Goal: Task Accomplishment & Management: Use online tool/utility

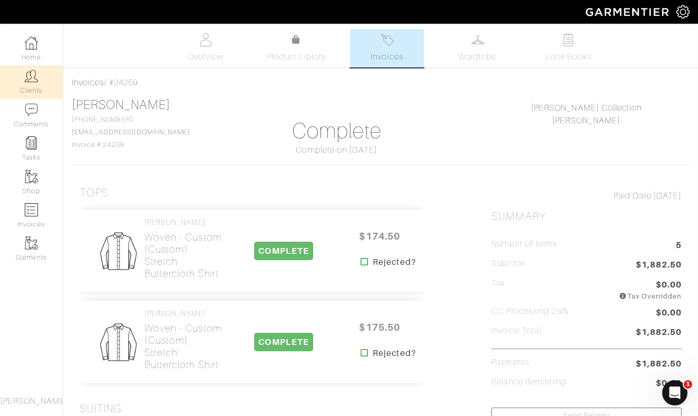
click at [24, 76] on link "Clients" at bounding box center [31, 81] width 63 height 33
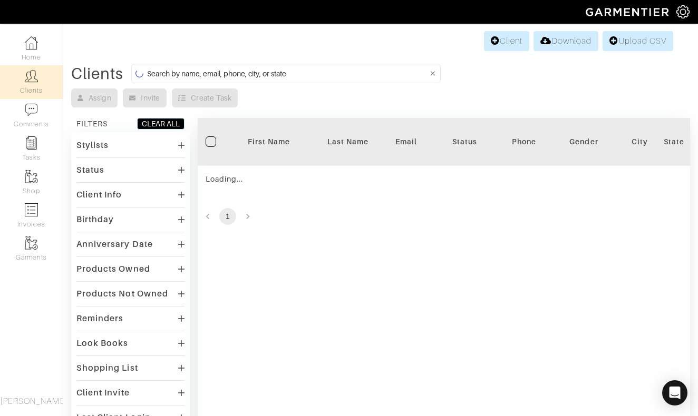
click at [326, 74] on input at bounding box center [287, 73] width 281 height 13
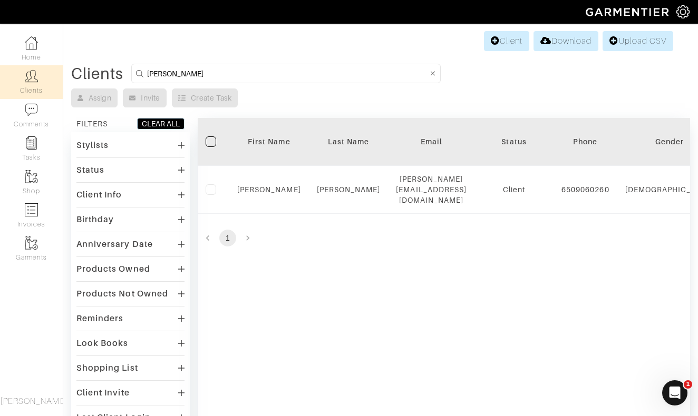
type input "galati"
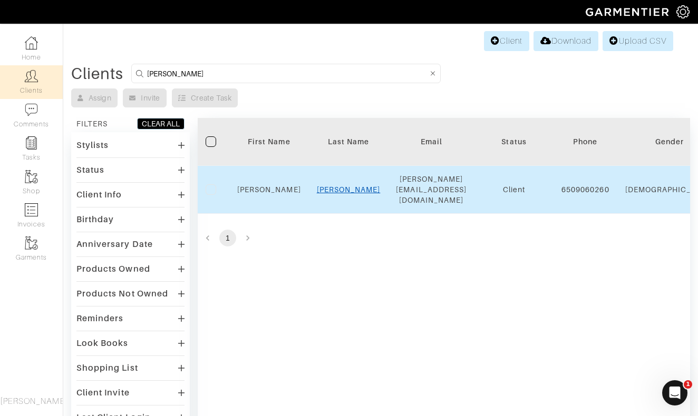
drag, startPoint x: 326, startPoint y: 74, endPoint x: 354, endPoint y: 182, distance: 111.4
click at [354, 185] on link "Falato" at bounding box center [349, 189] width 64 height 8
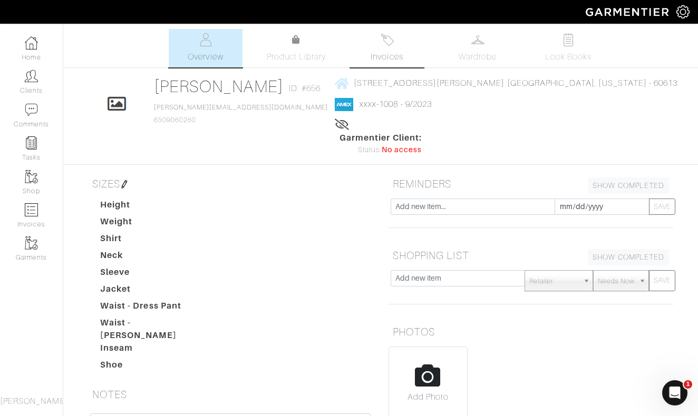
click at [381, 37] on img at bounding box center [386, 39] width 13 height 13
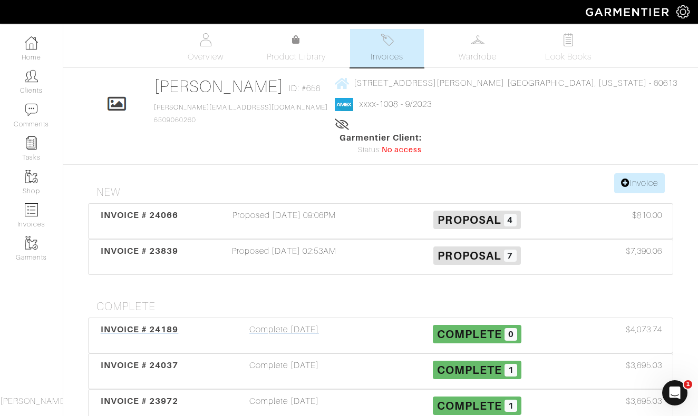
click at [286, 323] on div "Complete [DATE]" at bounding box center [284, 335] width 193 height 24
click at [280, 323] on div "Complete [DATE]" at bounding box center [284, 335] width 193 height 24
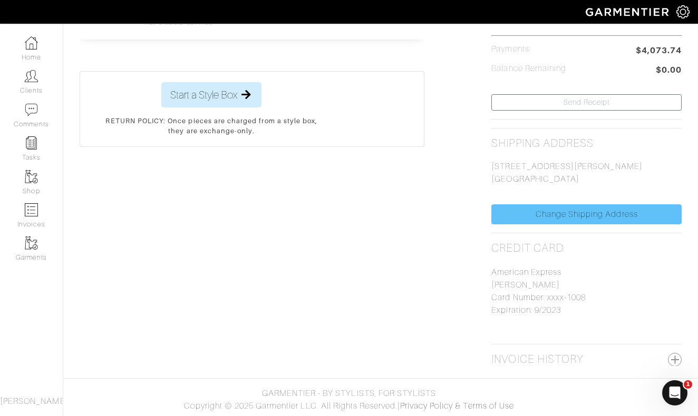
scroll to position [305, 0]
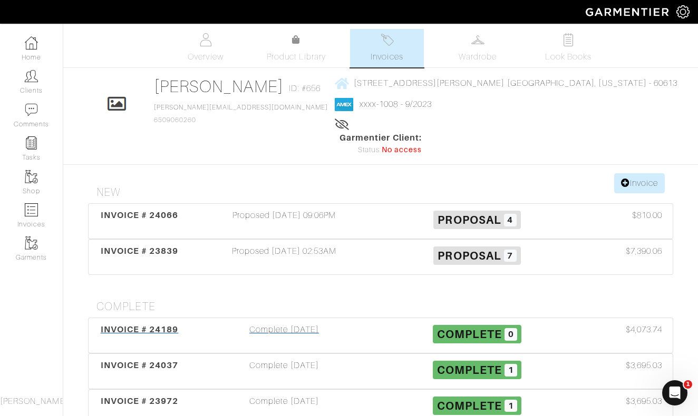
click at [292, 323] on div "Complete 07/25/25" at bounding box center [284, 335] width 193 height 24
click at [295, 209] on div "Proposed 07/24/25 09:06PM" at bounding box center [284, 221] width 193 height 24
click at [629, 173] on link "Invoice" at bounding box center [639, 183] width 51 height 20
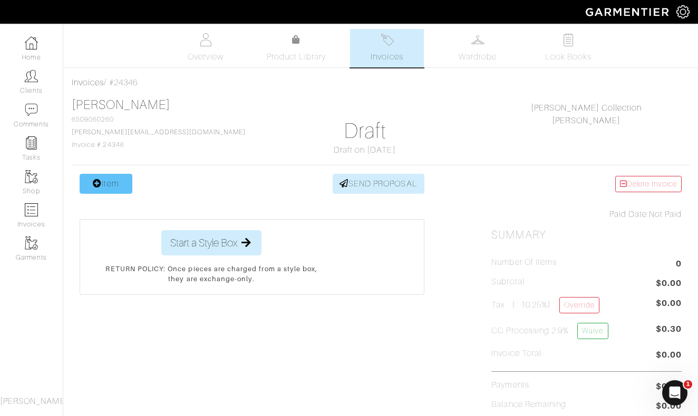
click at [100, 183] on icon at bounding box center [97, 183] width 9 height 8
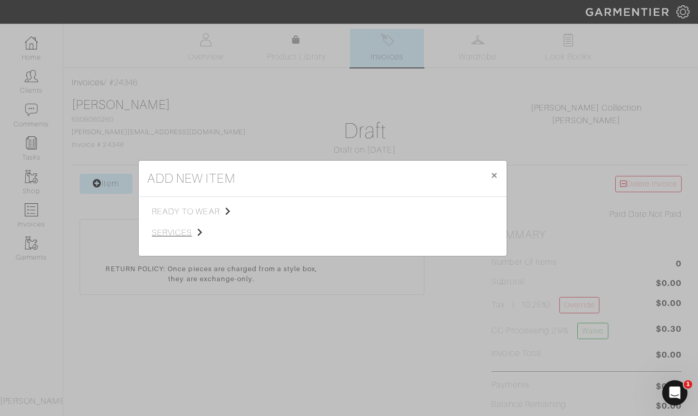
click at [176, 230] on span "services" at bounding box center [205, 233] width 106 height 13
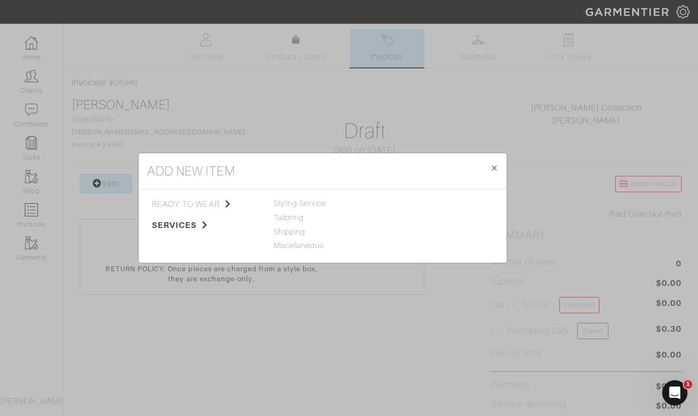
click at [200, 204] on span "ready to wear" at bounding box center [205, 204] width 106 height 13
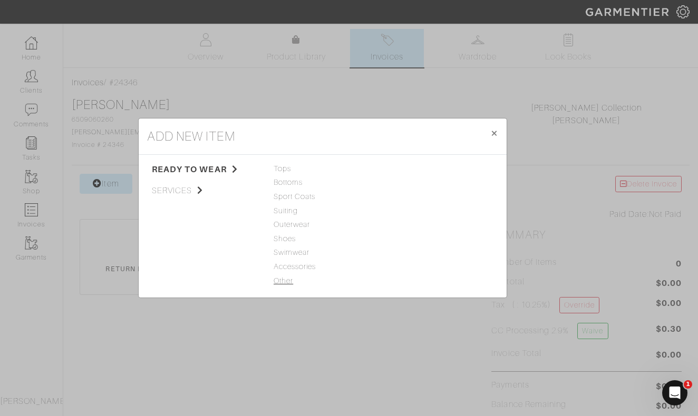
click at [279, 281] on span "Other" at bounding box center [322, 282] width 98 height 12
click at [407, 210] on link "Miscellaneous" at bounding box center [412, 211] width 50 height 8
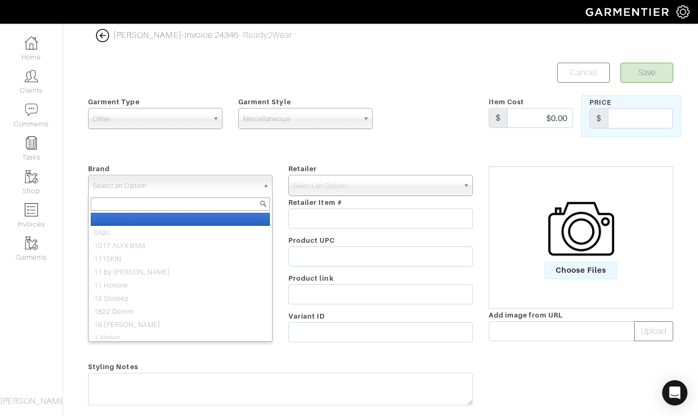
click at [228, 190] on span "Select an Option" at bounding box center [175, 185] width 165 height 21
type input "nick roy"
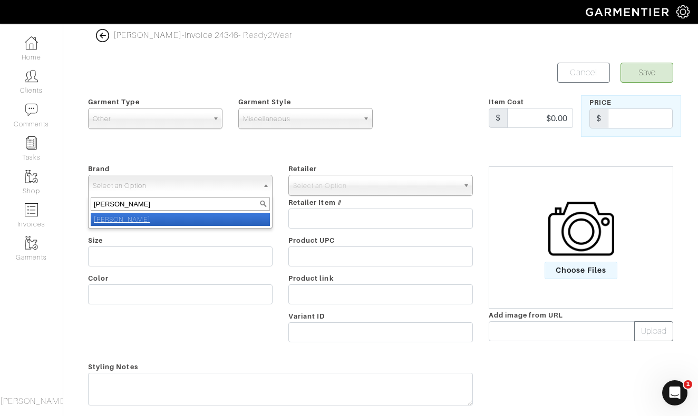
select select "[PERSON_NAME]"
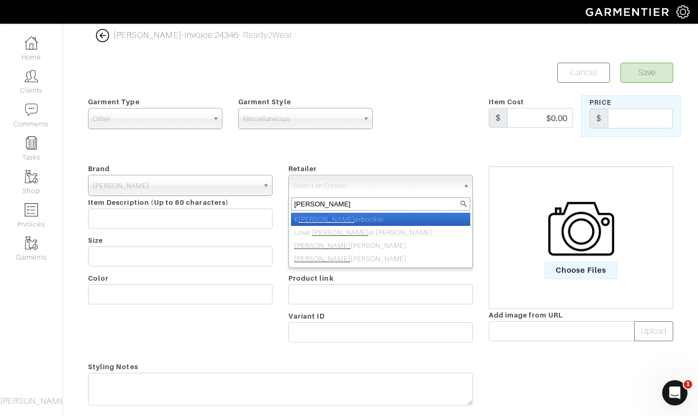
type input "nick roy"
select select "5031"
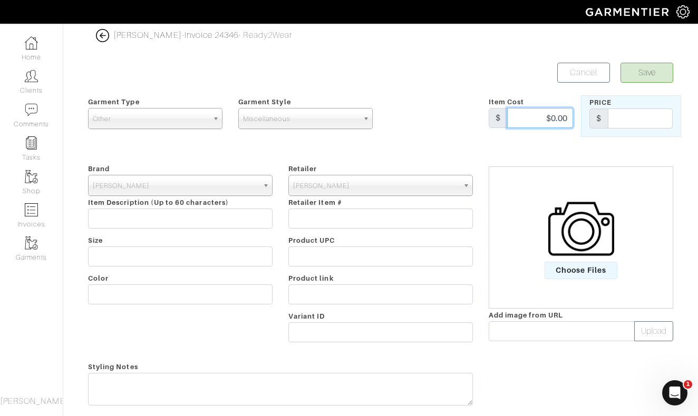
drag, startPoint x: 535, startPoint y: 116, endPoint x: 595, endPoint y: 116, distance: 60.6
click at [595, 116] on div "Garment Type Tops Bottoms Sport Coats Suiting Outerwear Shoes Swimwear Accessor…" at bounding box center [380, 116] width 601 height 42
click at [565, 116] on input "3696" at bounding box center [540, 118] width 66 height 20
type input "3695"
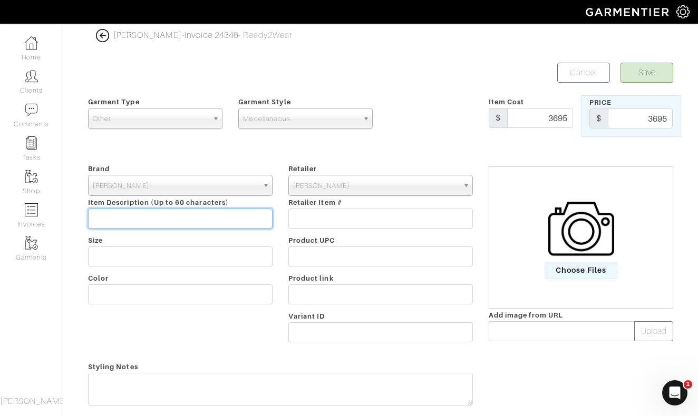
click at [221, 219] on input "text" at bounding box center [180, 219] width 184 height 20
type input "1/2 Half Payment"
click at [655, 75] on button "Save" at bounding box center [646, 73] width 53 height 20
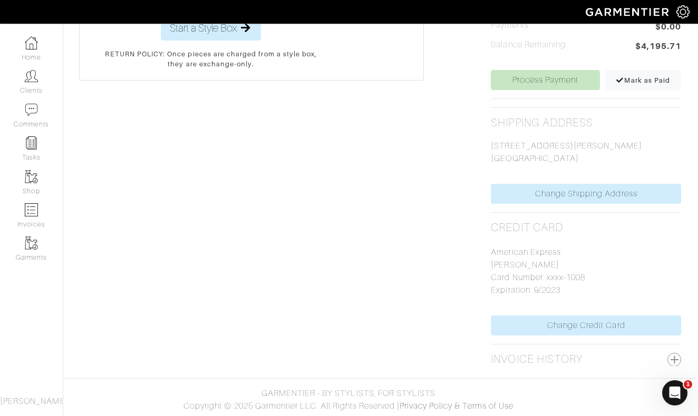
scroll to position [359, 1]
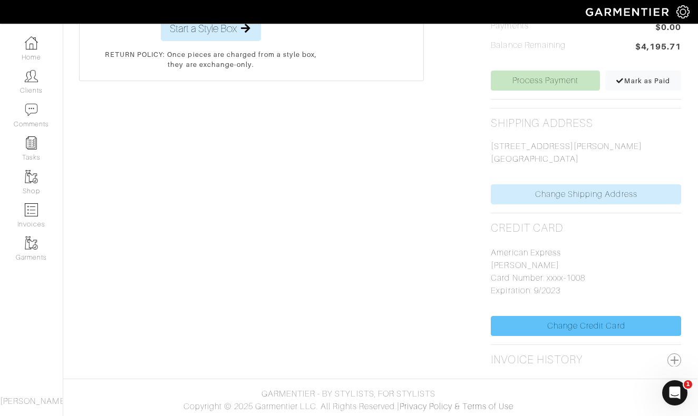
click at [572, 333] on link "Change Credit Card" at bounding box center [585, 326] width 190 height 20
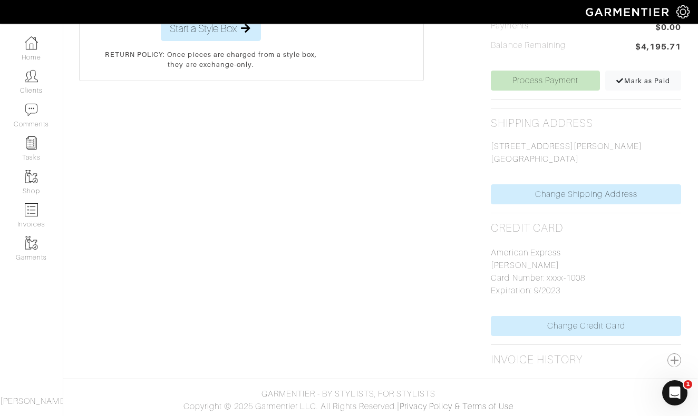
scroll to position [359, 0]
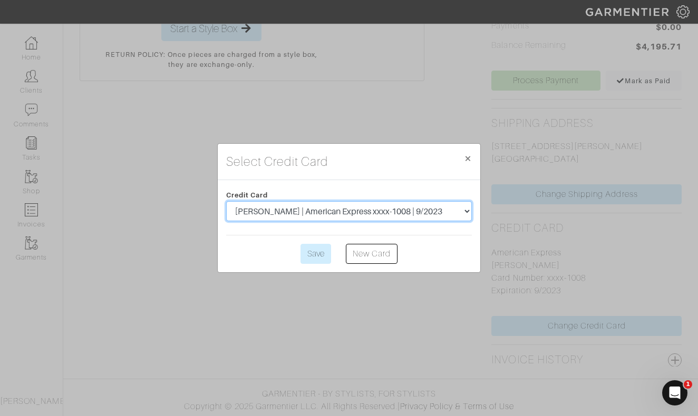
select select "5376"
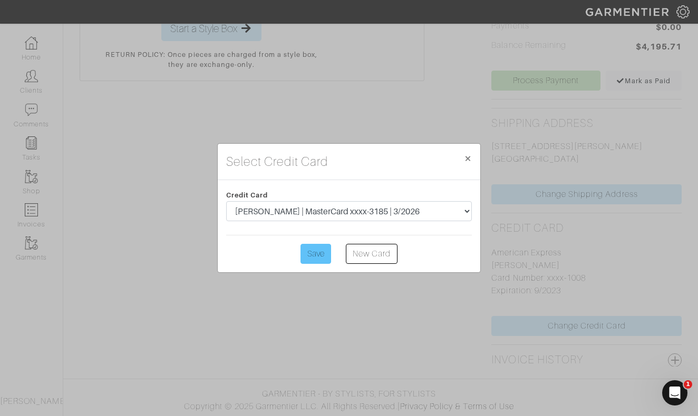
click at [314, 254] on input "Save" at bounding box center [315, 254] width 31 height 20
